Goal: Task Accomplishment & Management: Manage account settings

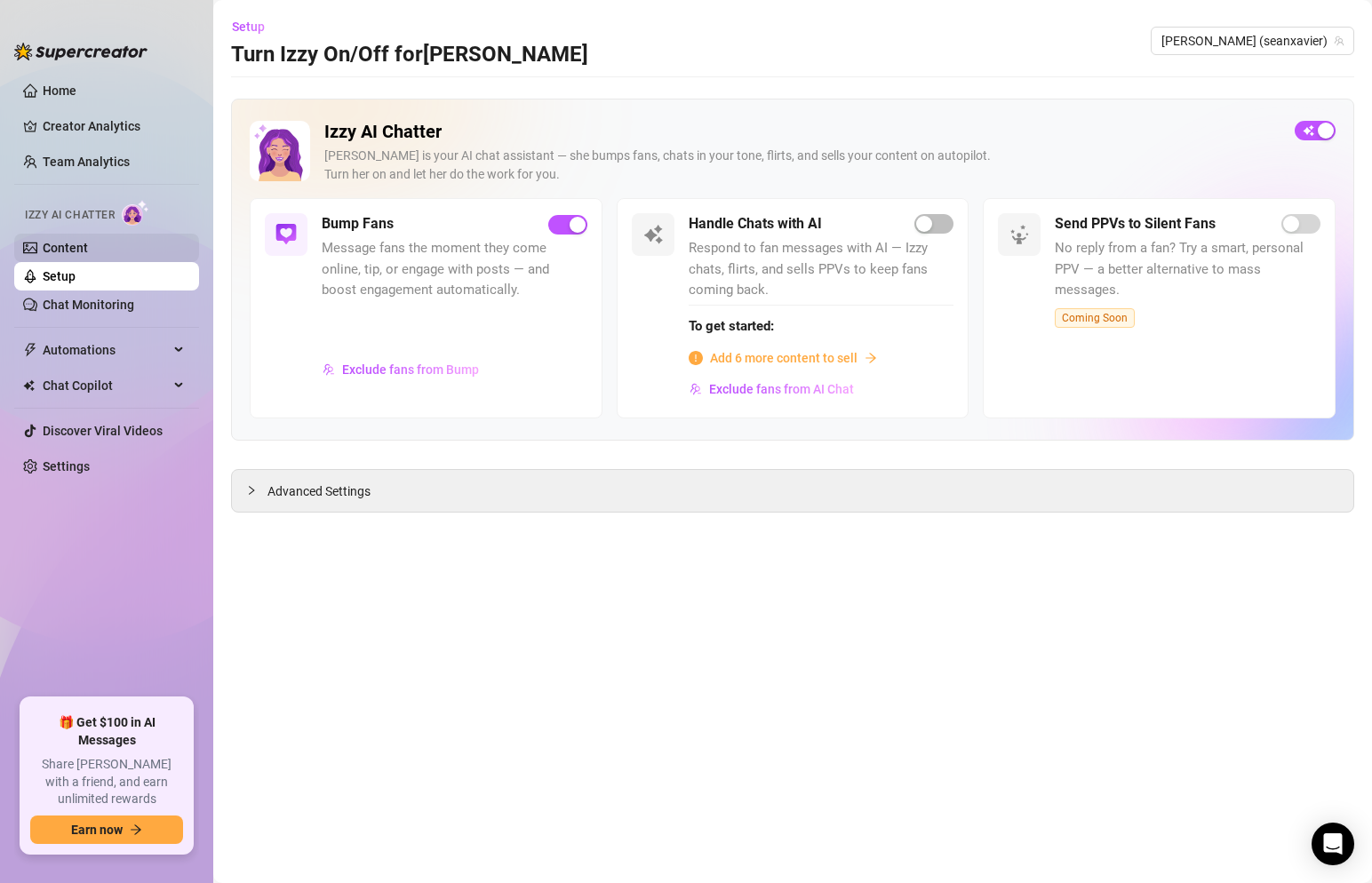
click at [75, 255] on link "Content" at bounding box center [66, 248] width 45 height 14
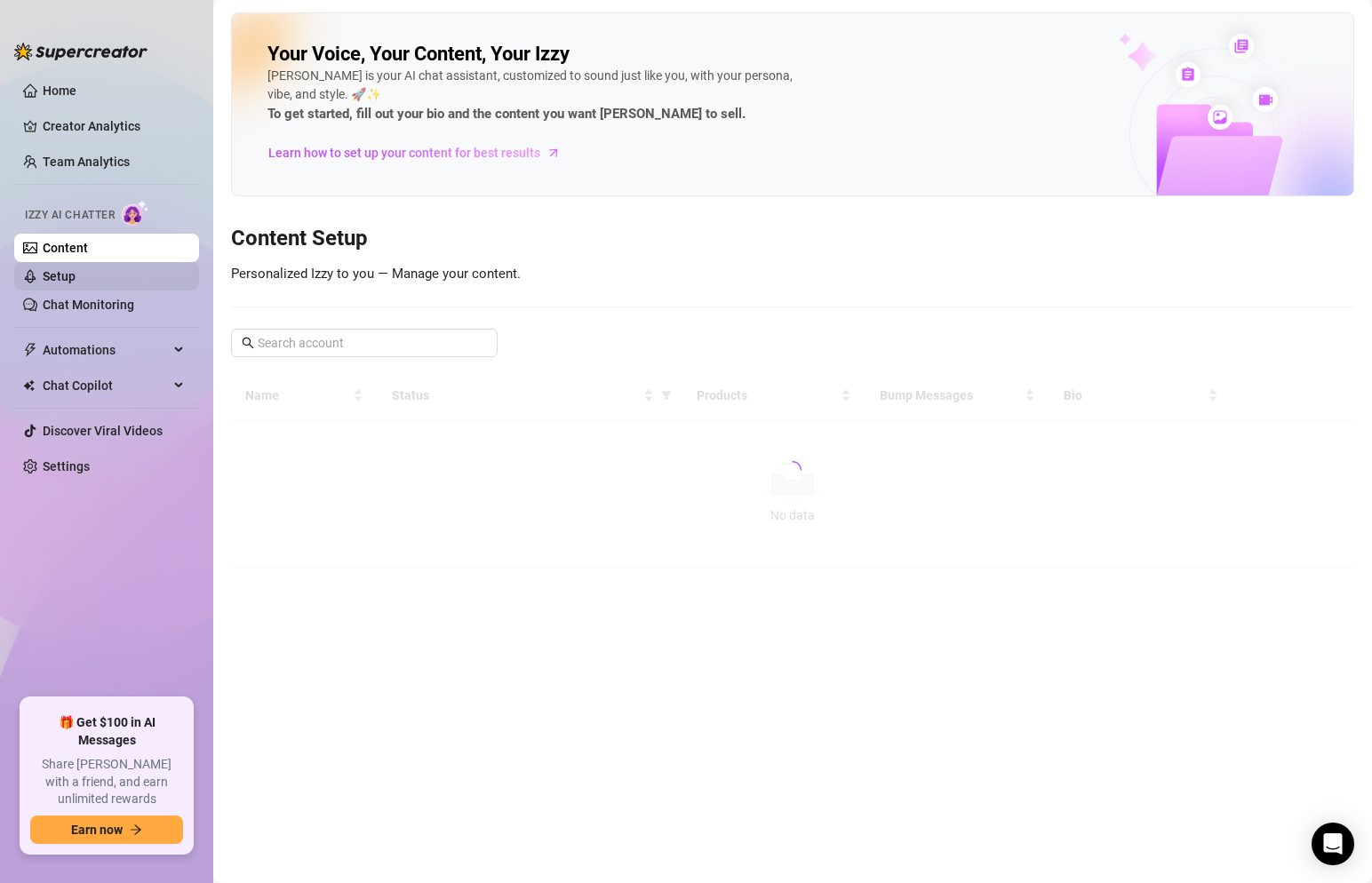
click at [67, 284] on link "Setup" at bounding box center [59, 276] width 33 height 14
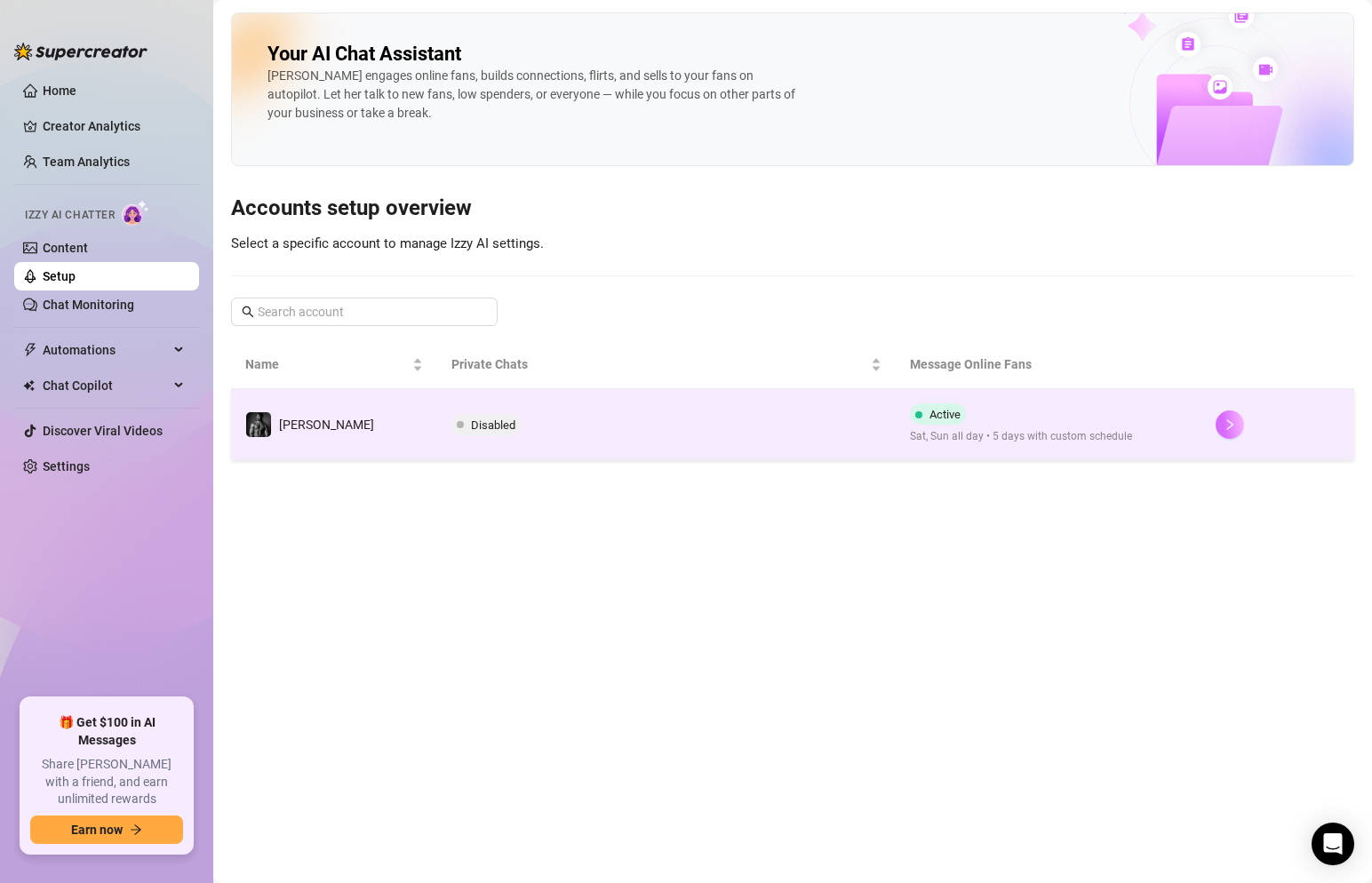
click at [1235, 426] on button "button" at bounding box center [1230, 424] width 29 height 29
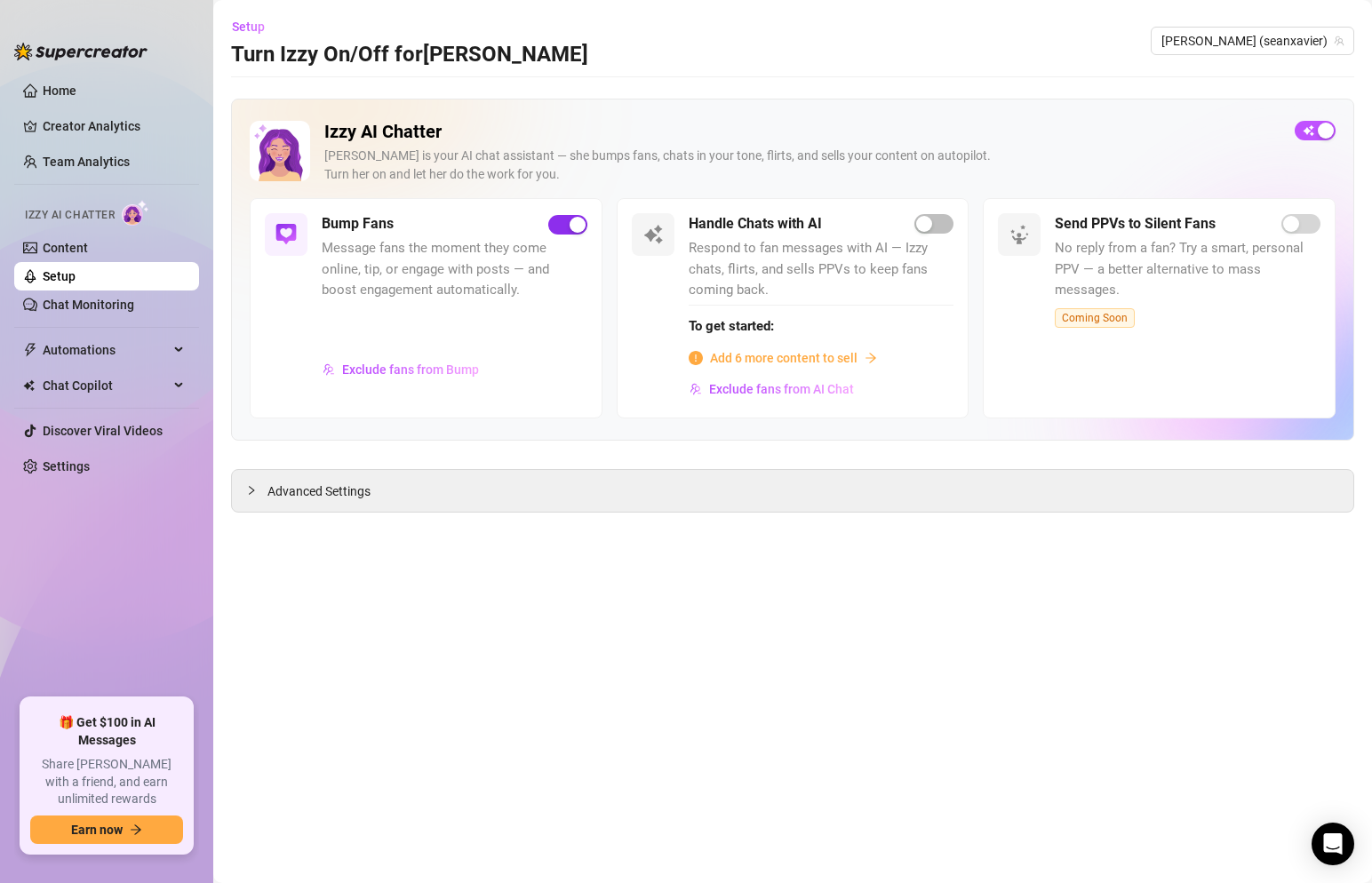
click at [570, 222] on div "button" at bounding box center [578, 225] width 16 height 16
